Goal: Find contact information: Find contact information

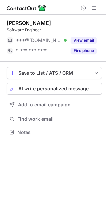
scroll to position [128, 106]
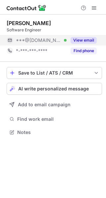
scroll to position [128, 106]
click at [89, 41] on button "View email" at bounding box center [83, 40] width 26 height 7
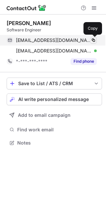
scroll to position [138, 106]
click at [95, 39] on span at bounding box center [92, 40] width 5 height 5
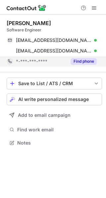
click at [91, 62] on button "Find phone" at bounding box center [83, 61] width 26 height 7
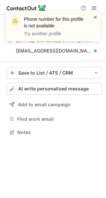
scroll to position [128, 106]
